Goal: Task Accomplishment & Management: Use online tool/utility

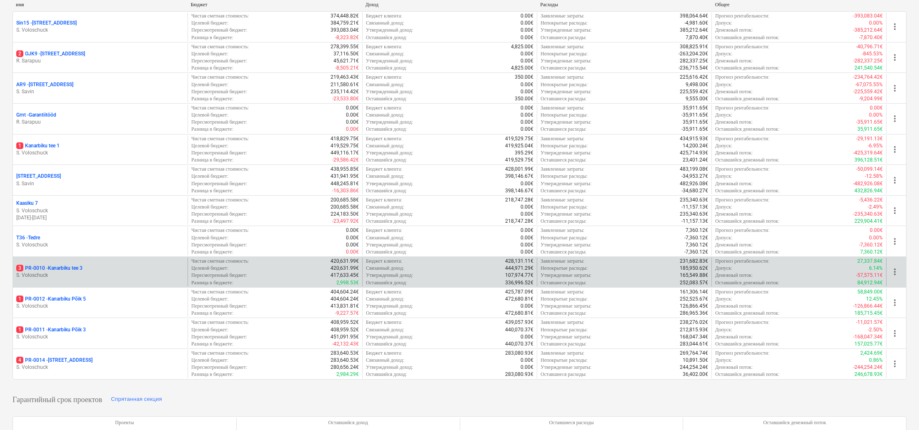
scroll to position [79, 0]
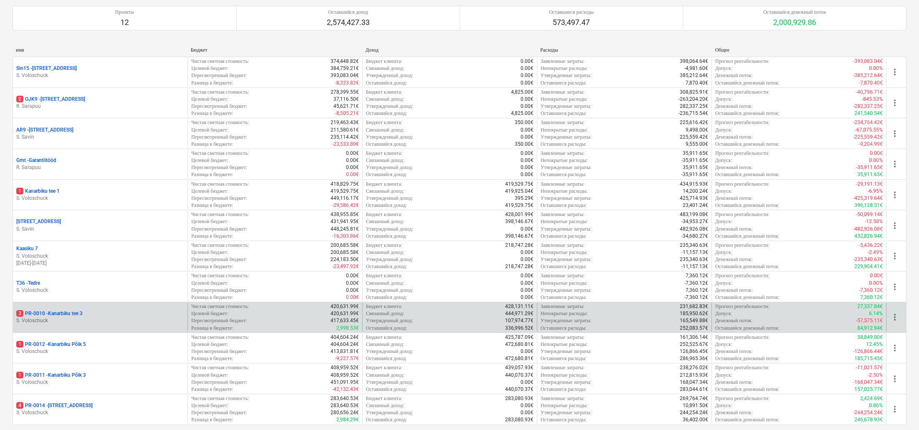
click at [72, 314] on p "3 PR-0010 - [GEOGRAPHIC_DATA] tee 3" at bounding box center [49, 313] width 66 height 7
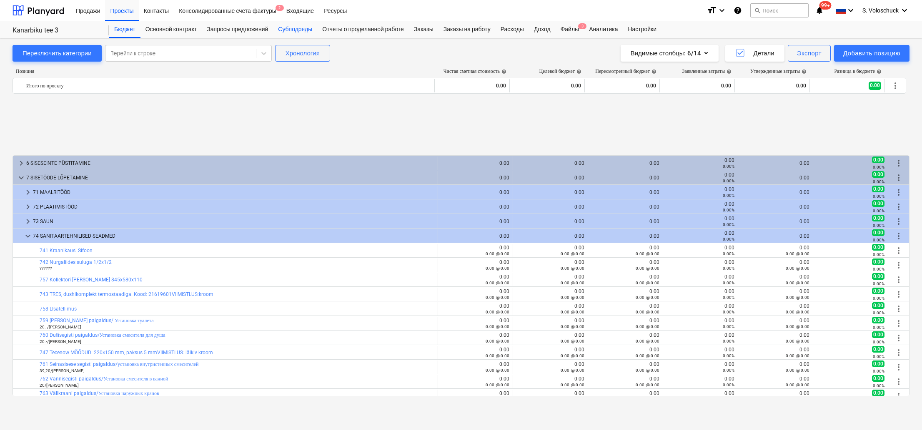
scroll to position [350, 0]
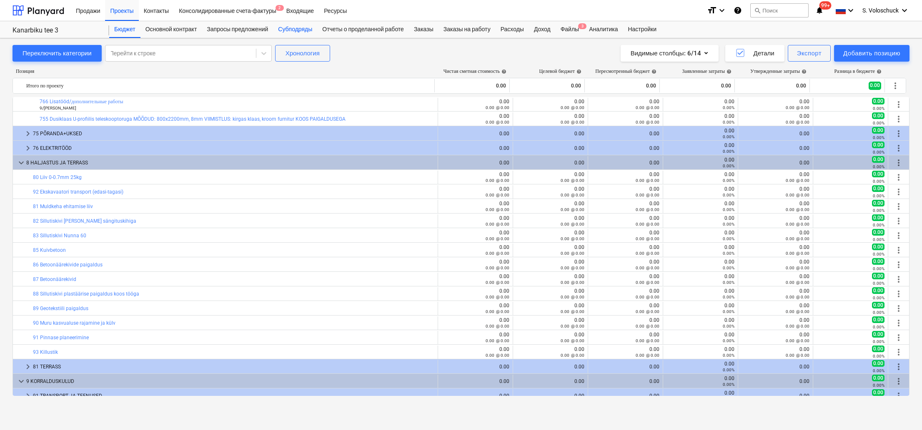
click at [300, 32] on div "Субподряды" at bounding box center [295, 29] width 44 height 17
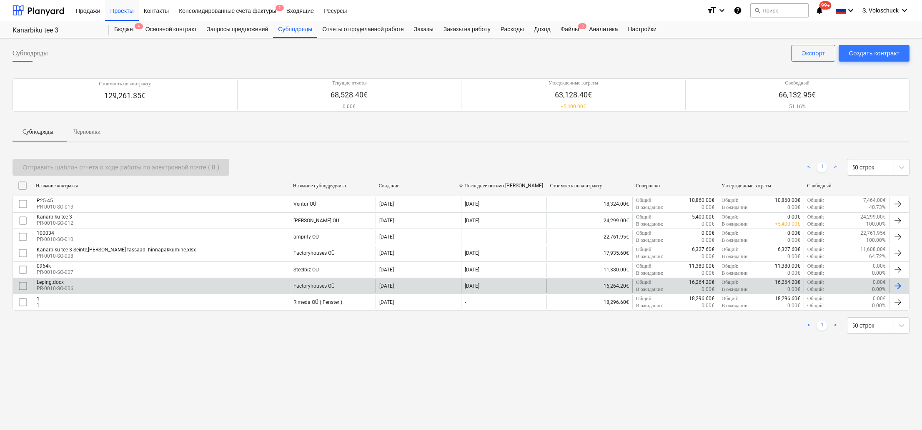
click at [318, 287] on div "Factoryhouses OÜ" at bounding box center [313, 286] width 41 height 6
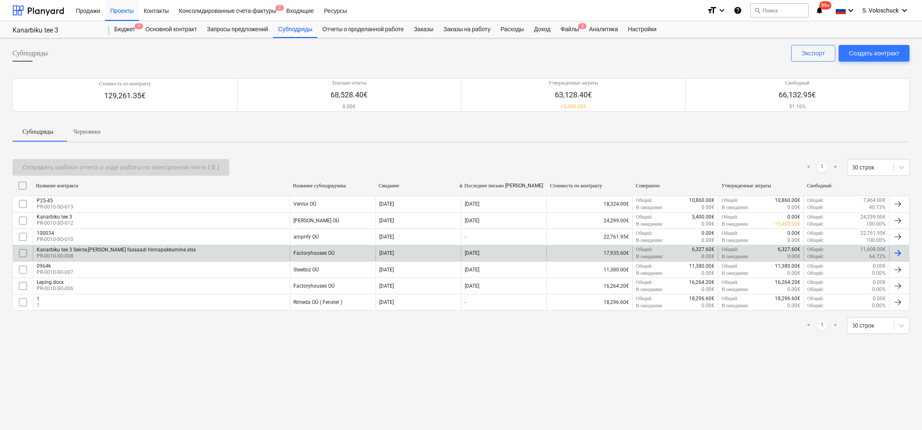
click at [321, 254] on div "Factoryhouses OÜ" at bounding box center [313, 253] width 41 height 6
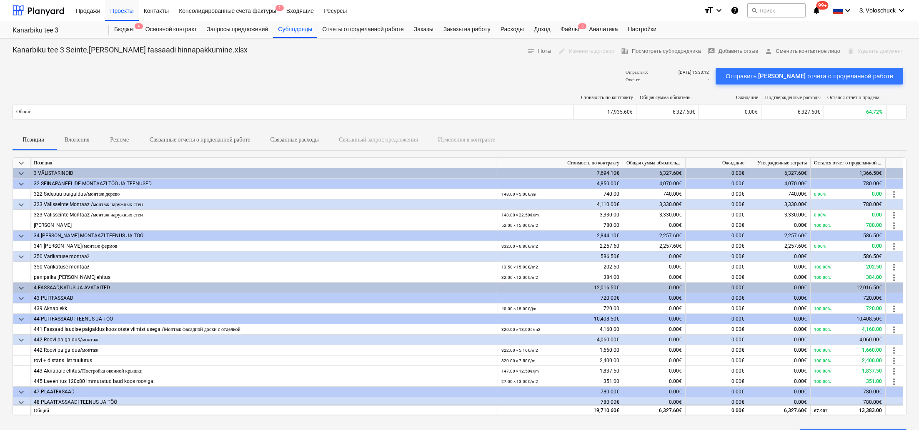
click at [85, 141] on p "Вложения" at bounding box center [77, 139] width 25 height 9
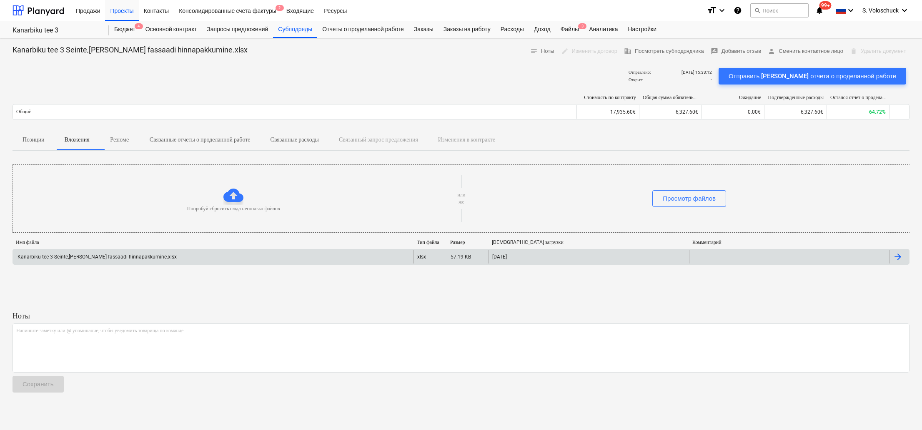
click at [400, 264] on div "Kanarbiku tee 3 Seinte,Katuse ja fassaadi hinnapakkumine.xlsx" at bounding box center [213, 256] width 400 height 13
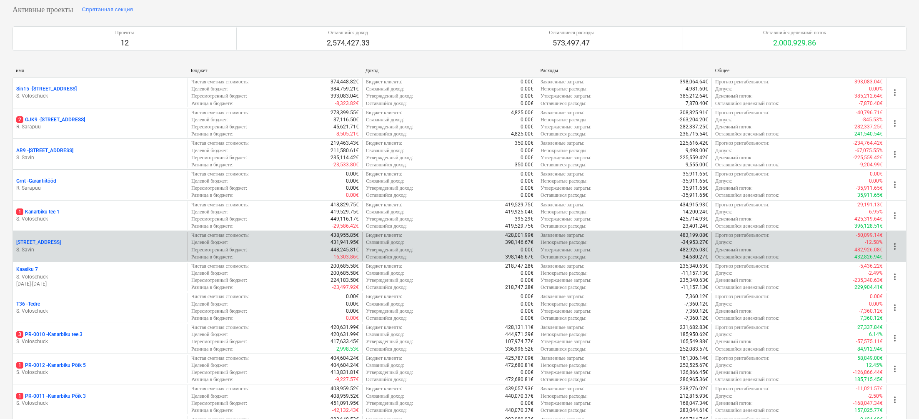
scroll to position [60, 0]
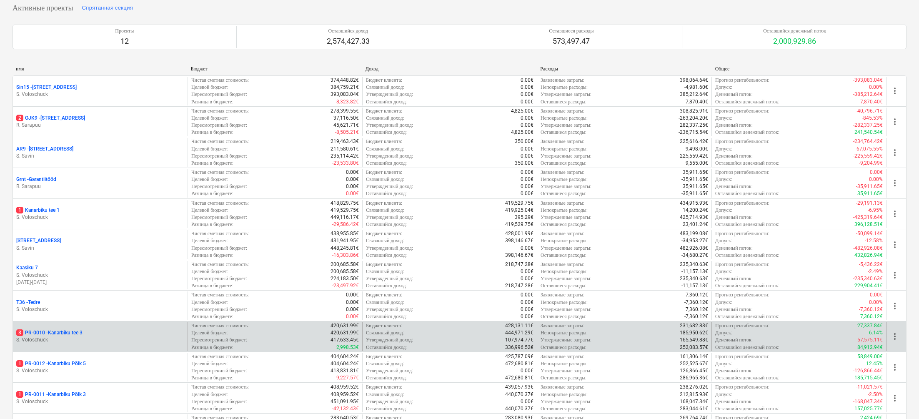
click at [103, 331] on div "3 PR-0010 - [GEOGRAPHIC_DATA] tee 3" at bounding box center [100, 332] width 168 height 7
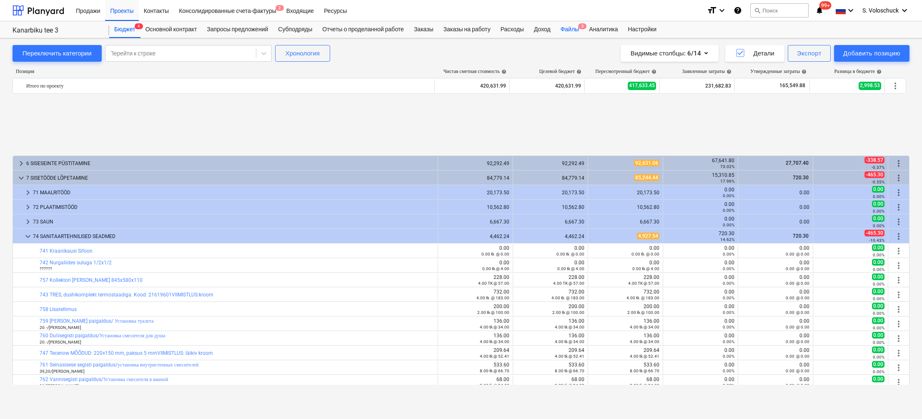
scroll to position [350, 0]
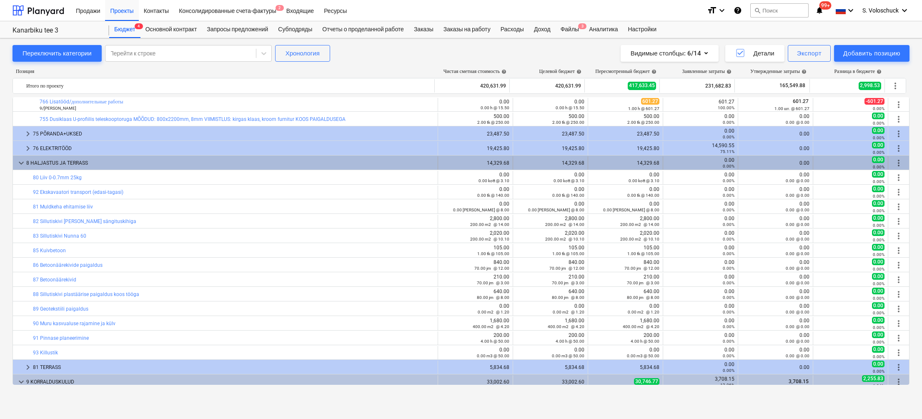
click at [19, 161] on span "keyboard_arrow_down" at bounding box center [21, 163] width 10 height 10
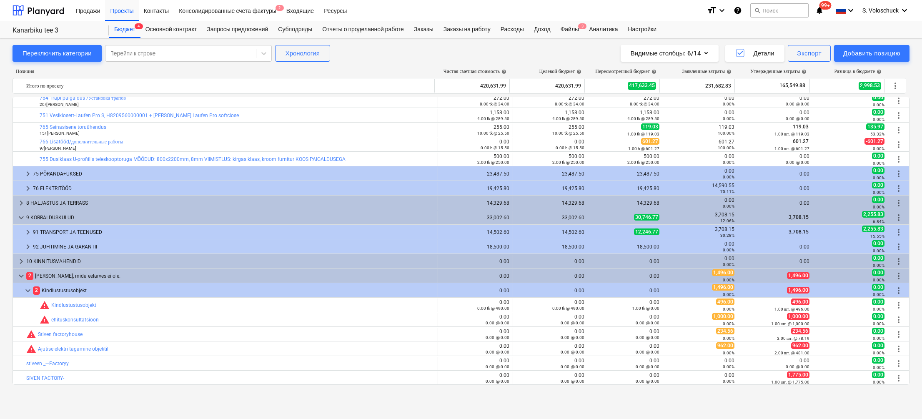
scroll to position [0, 0]
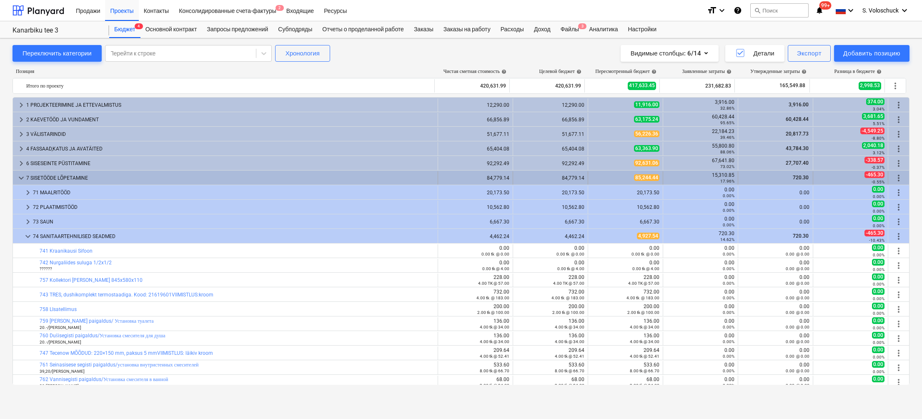
click at [21, 176] on span "keyboard_arrow_down" at bounding box center [21, 178] width 10 height 10
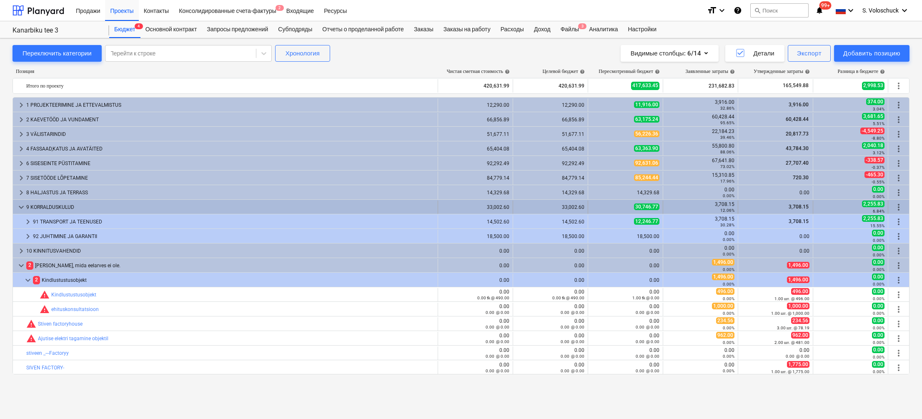
click at [22, 205] on span "keyboard_arrow_down" at bounding box center [21, 207] width 10 height 10
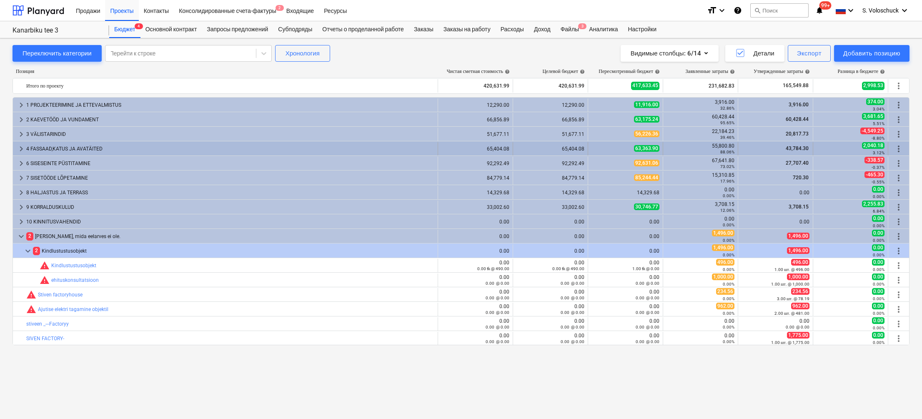
click at [20, 145] on span "keyboard_arrow_right" at bounding box center [21, 149] width 10 height 10
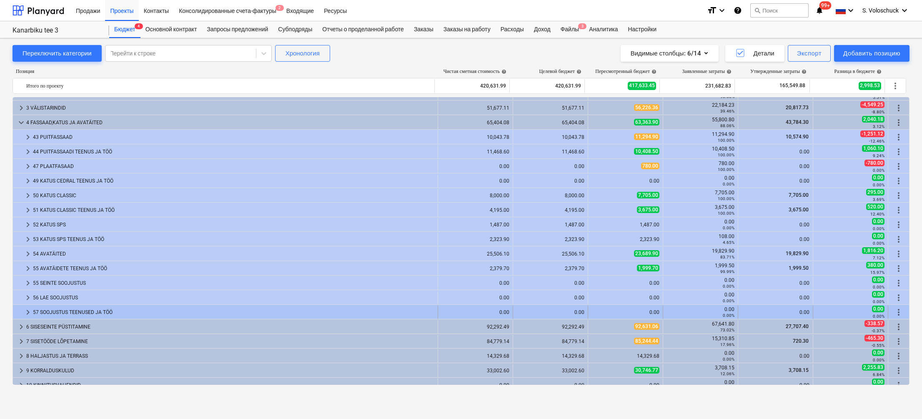
scroll to position [25, 0]
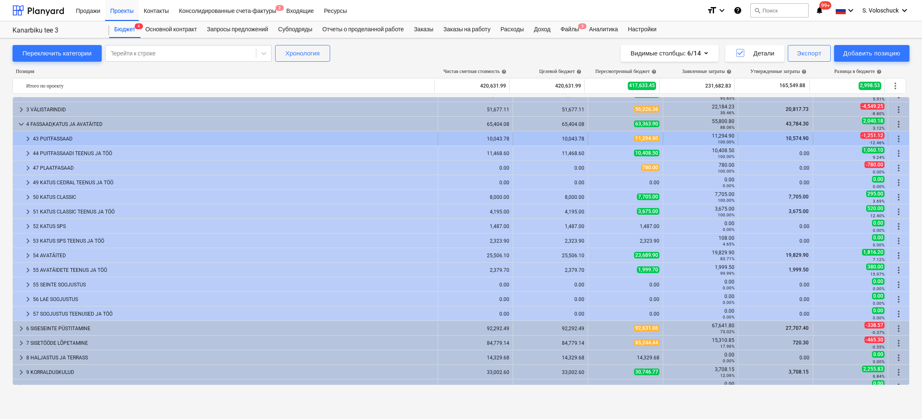
click at [30, 140] on span "keyboard_arrow_right" at bounding box center [28, 139] width 10 height 10
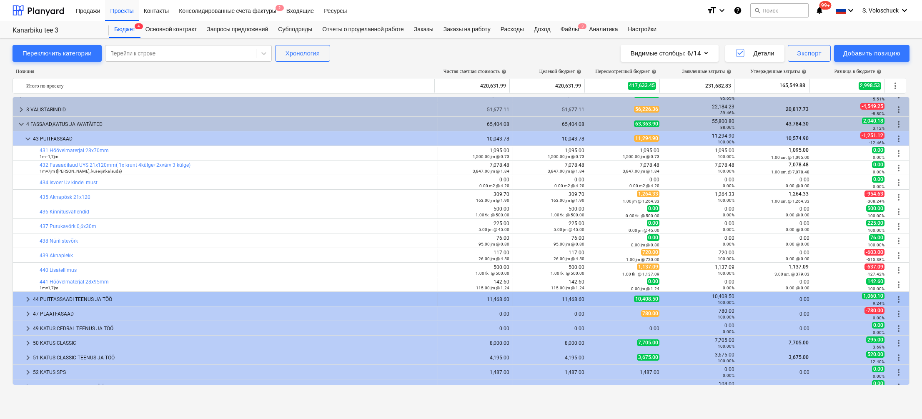
click at [30, 300] on span "keyboard_arrow_right" at bounding box center [28, 299] width 10 height 10
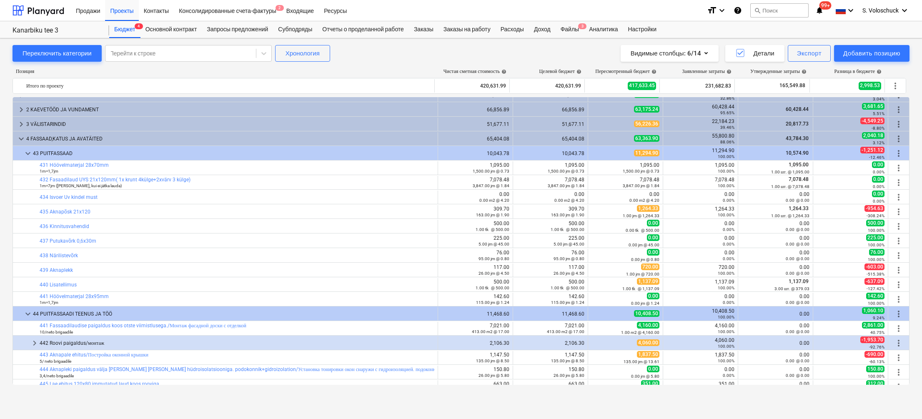
scroll to position [0, 0]
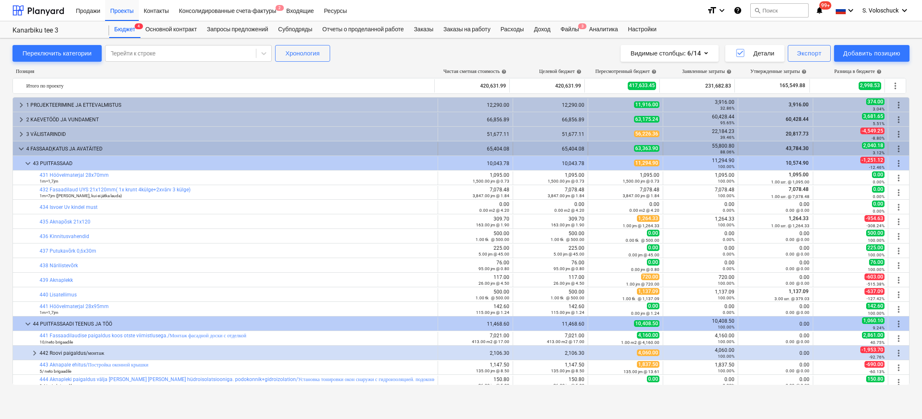
click at [15, 147] on div "keyboard_arrow_down 4 FASSAAD,KATUS JA AVATÄITED" at bounding box center [225, 148] width 425 height 13
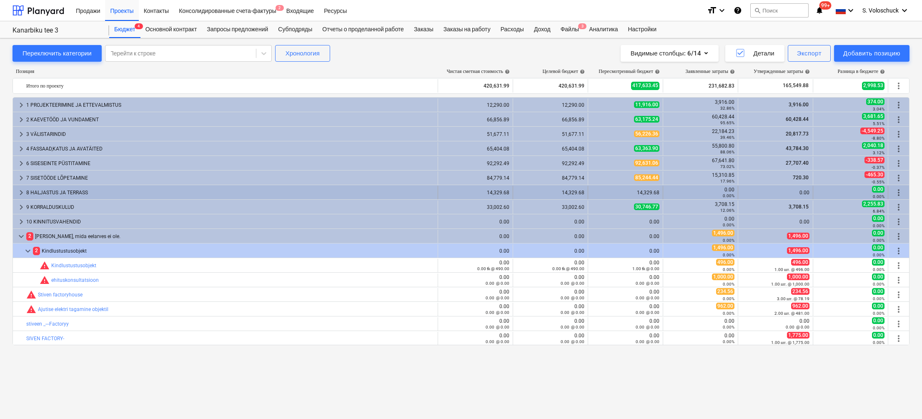
click at [20, 190] on span "keyboard_arrow_right" at bounding box center [21, 192] width 10 height 10
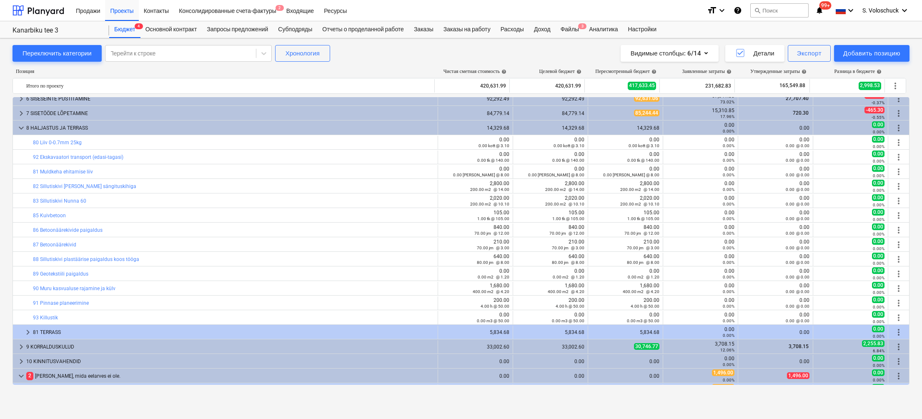
scroll to position [66, 0]
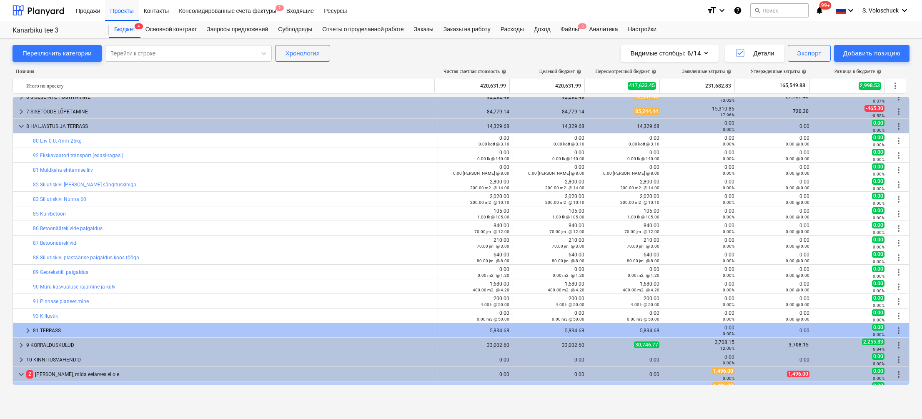
click at [25, 329] on span "keyboard_arrow_right" at bounding box center [28, 330] width 10 height 10
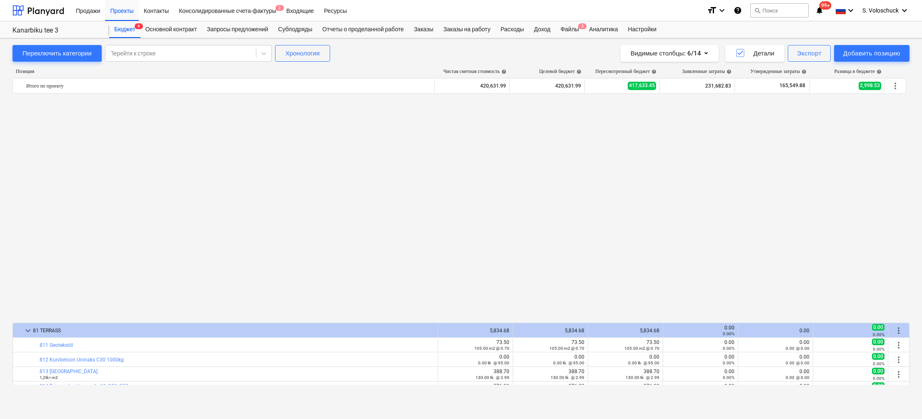
scroll to position [354, 0]
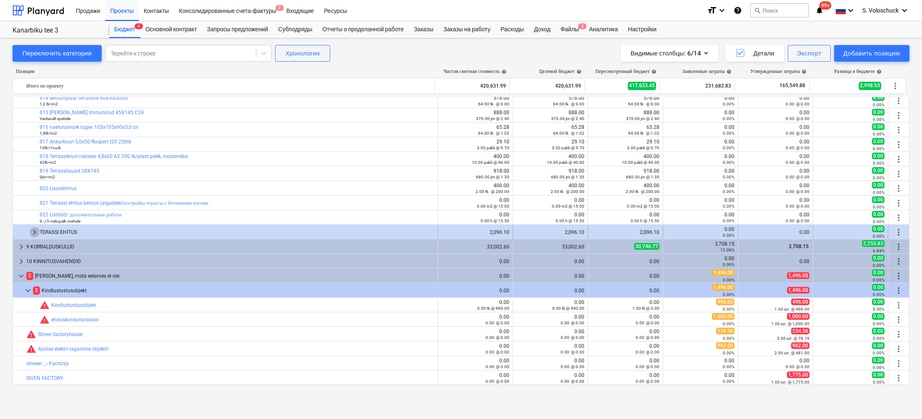
click at [32, 229] on span "keyboard_arrow_right" at bounding box center [35, 232] width 10 height 10
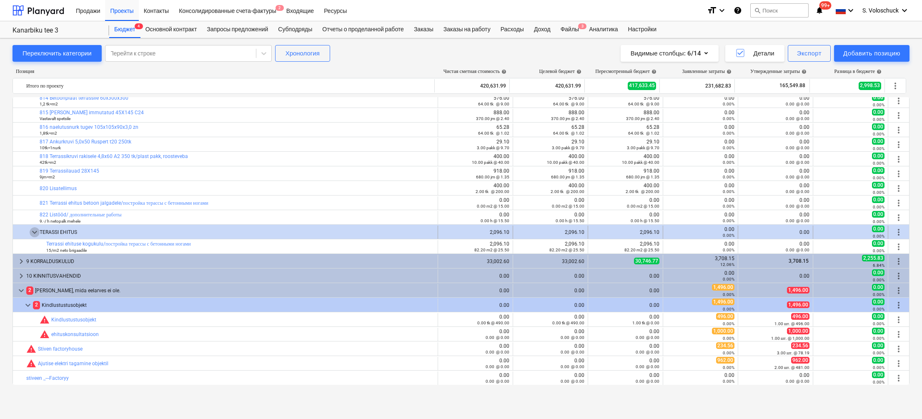
click at [34, 232] on span "keyboard_arrow_down" at bounding box center [35, 232] width 10 height 10
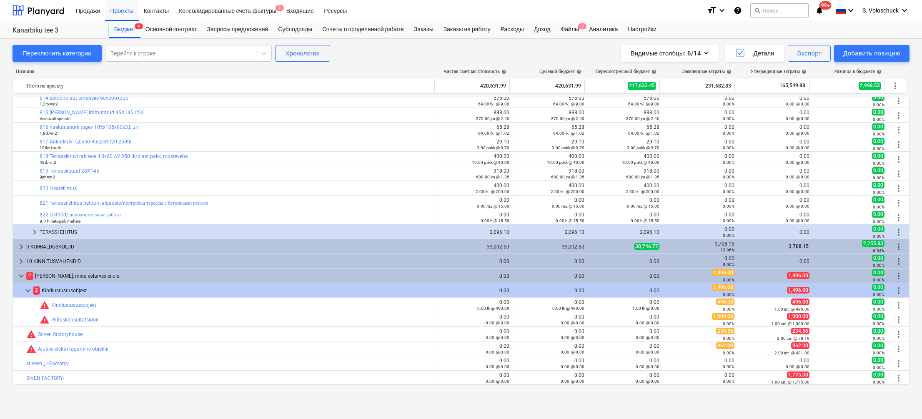
click at [34, 232] on span "keyboard_arrow_right" at bounding box center [35, 232] width 10 height 10
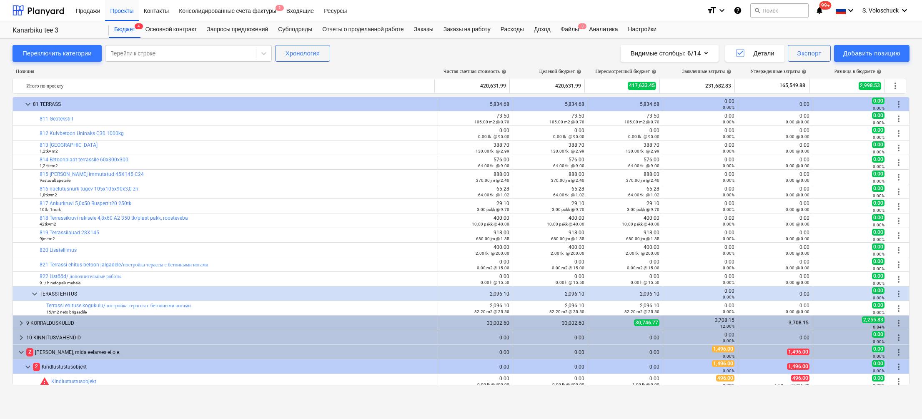
scroll to position [291, 0]
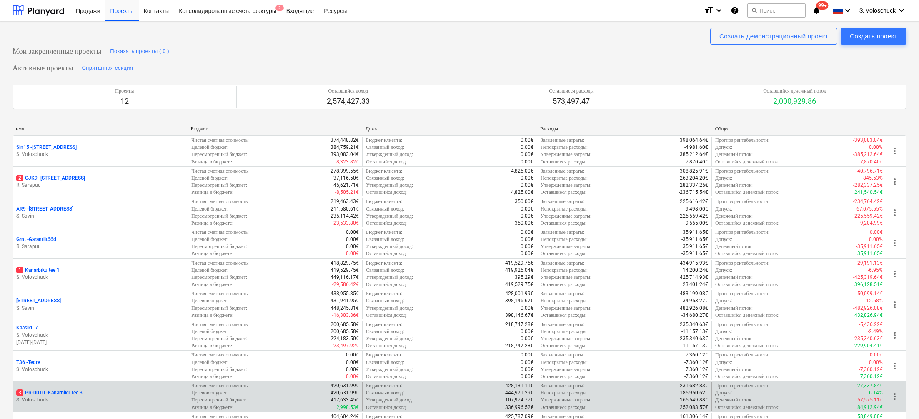
click at [112, 389] on div "3 PR-0010 - [GEOGRAPHIC_DATA] tee 3" at bounding box center [100, 392] width 168 height 7
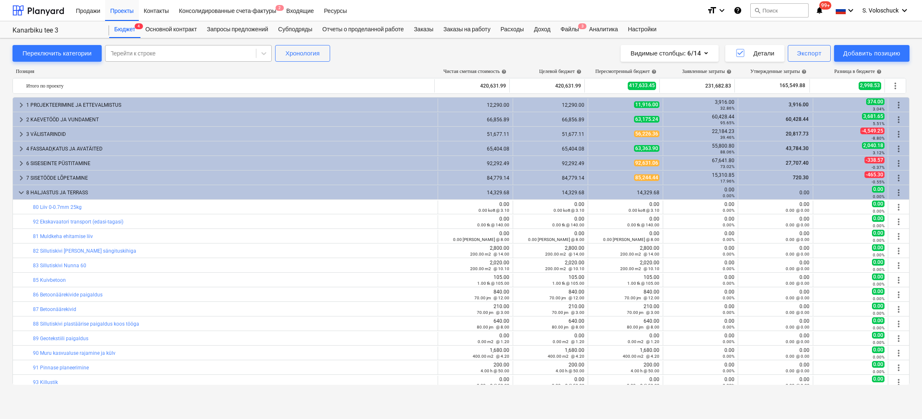
click at [204, 52] on div at bounding box center [181, 53] width 142 height 8
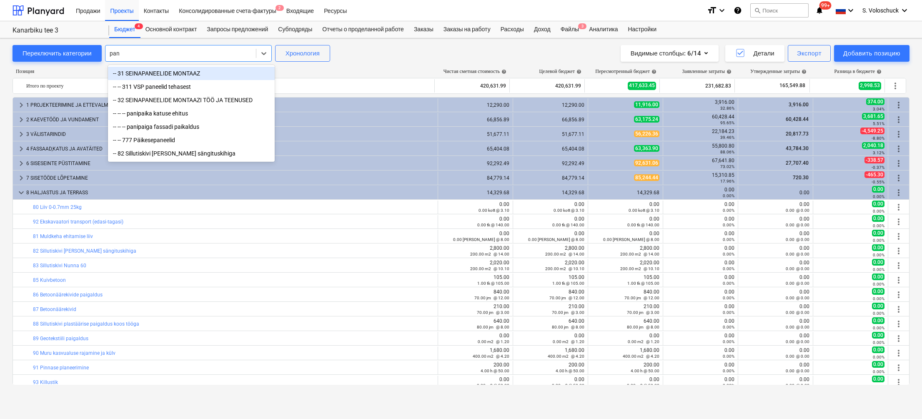
type input "pani"
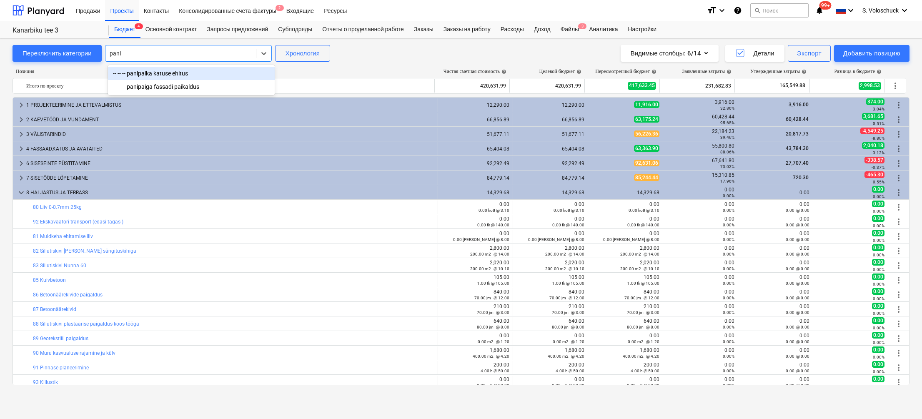
click at [182, 75] on div "-- -- -- panipaika katuse ehitus" at bounding box center [191, 73] width 167 height 13
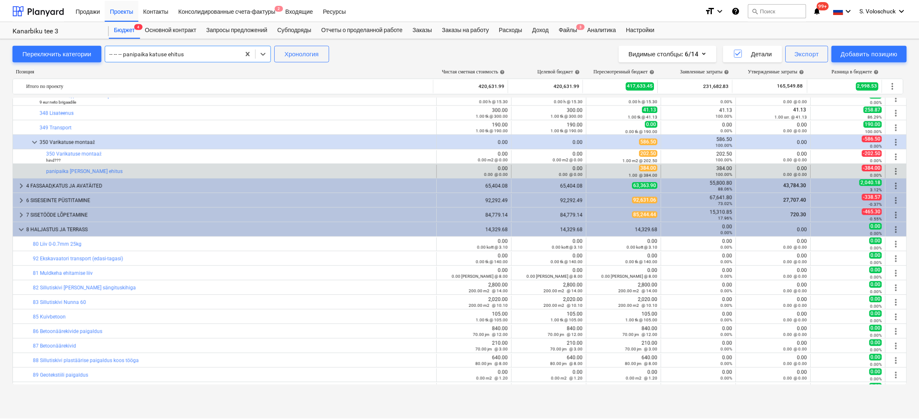
scroll to position [195, 0]
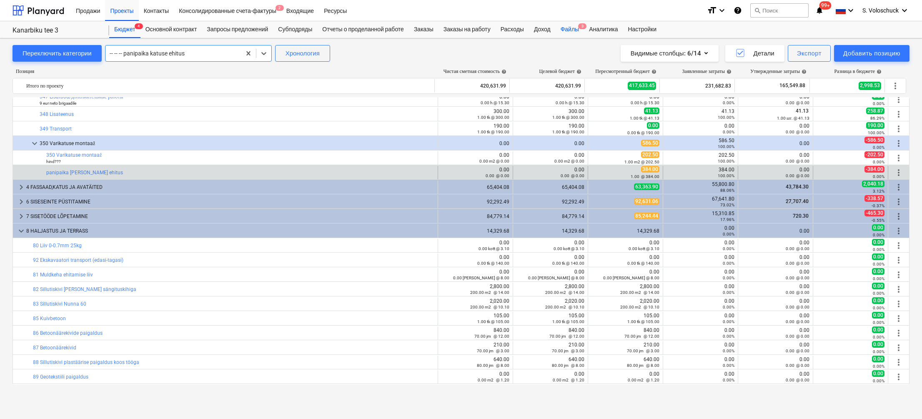
click at [580, 26] on div "Файлы 3" at bounding box center [569, 29] width 28 height 17
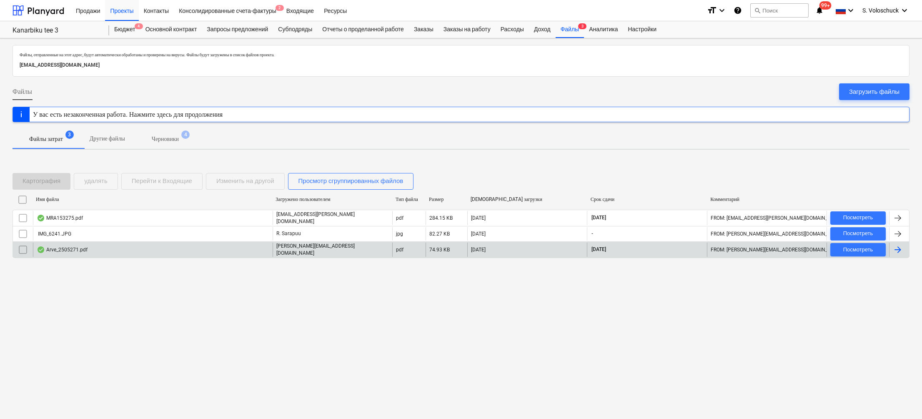
click at [242, 253] on div "Arve_2505271.pdf" at bounding box center [153, 249] width 240 height 14
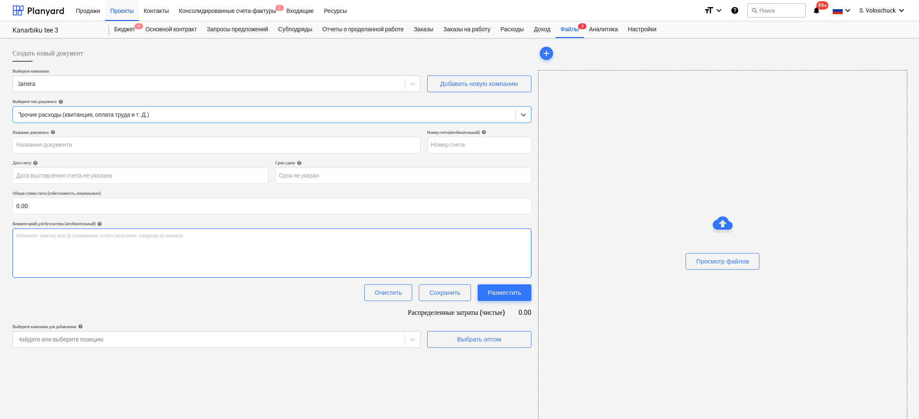
type input "2505271"
type input "[DATE]"
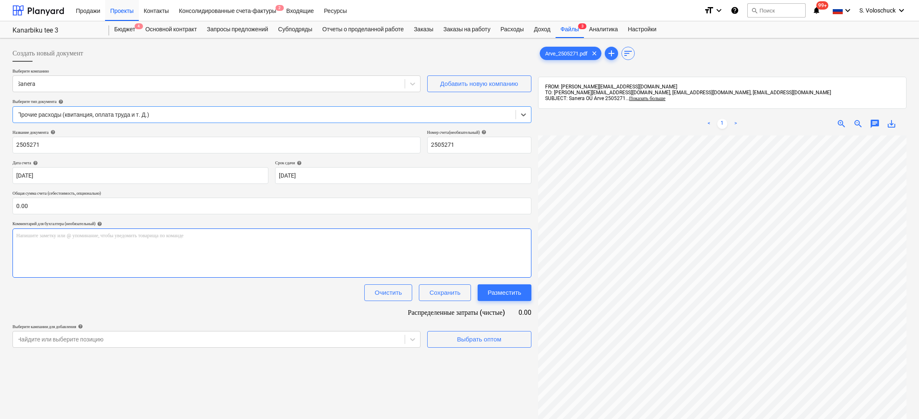
scroll to position [118, 0]
